Goal: Task Accomplishment & Management: Manage account settings

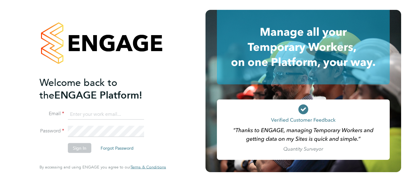
type input "[EMAIL_ADDRESS][DOMAIN_NAME]"
click at [77, 150] on button "Sign In" at bounding box center [79, 148] width 23 height 10
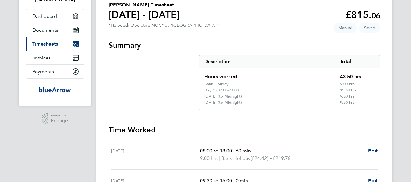
scroll to position [49, 0]
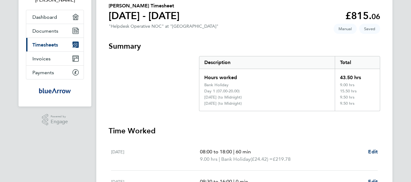
click at [123, 85] on section "Summary Description Total Hours worked 43.50 hrs Bank Holiday 9.00 hrs Day 1 (0…" at bounding box center [244, 76] width 271 height 70
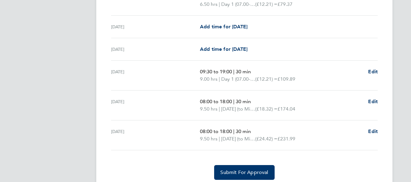
scroll to position [257, 0]
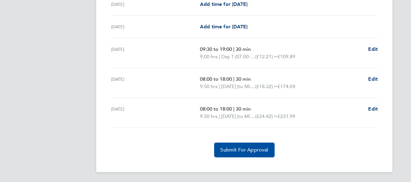
click at [252, 150] on span "Submit For Approval" at bounding box center [244, 150] width 48 height 6
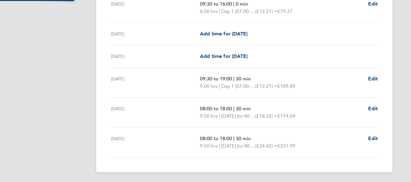
scroll to position [227, 0]
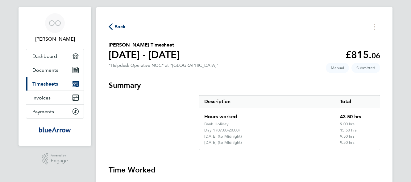
scroll to position [0, 0]
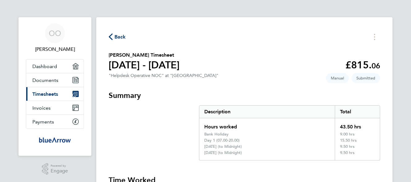
click at [111, 37] on icon "button" at bounding box center [111, 37] width 4 height 6
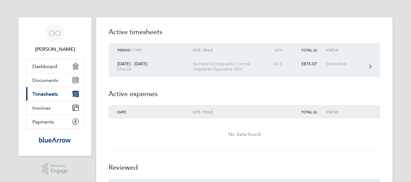
click at [264, 63] on div "43.5" at bounding box center [276, 63] width 27 height 5
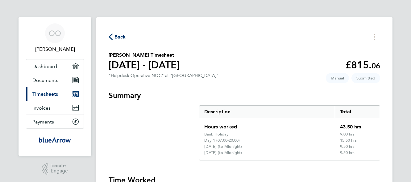
click at [112, 35] on icon "button" at bounding box center [111, 37] width 4 height 6
